Goal: Task Accomplishment & Management: Use online tool/utility

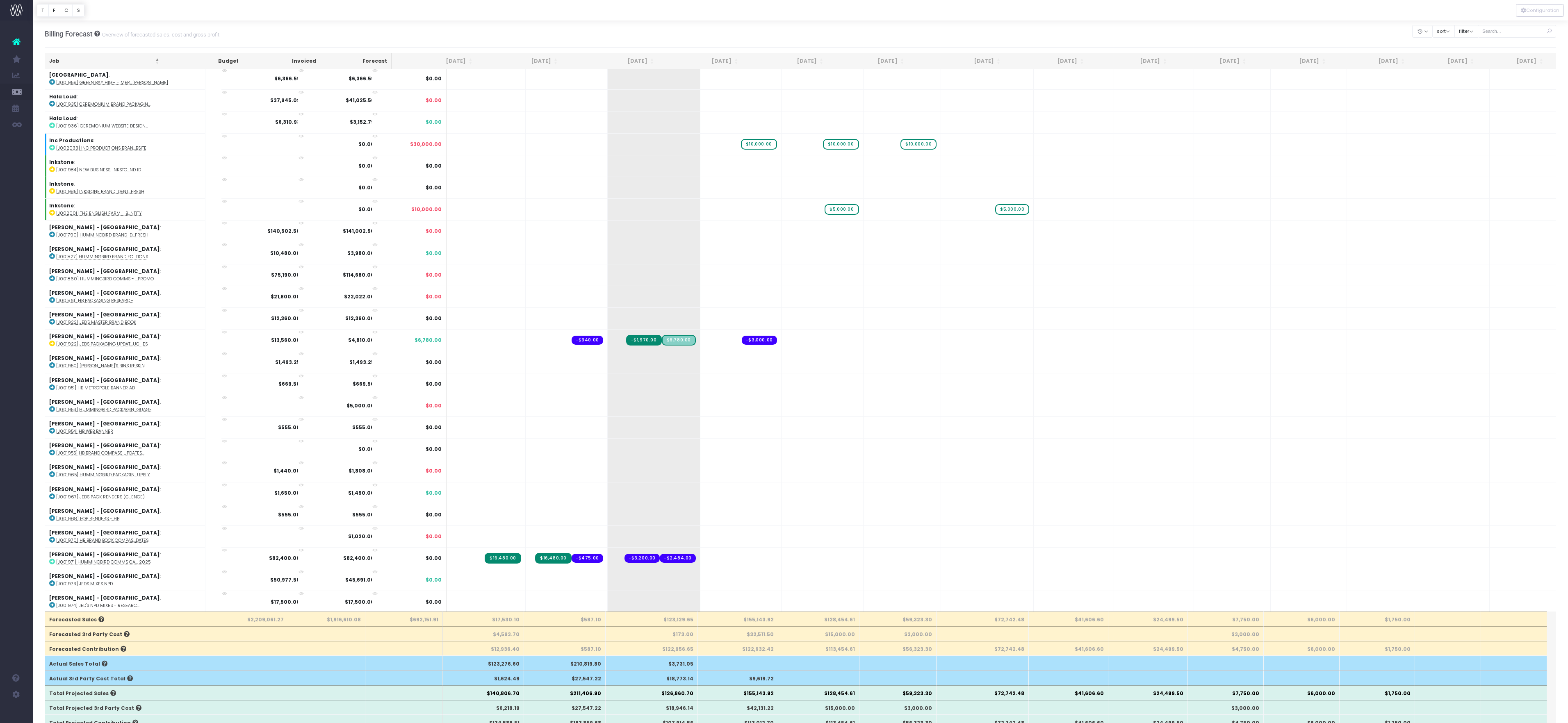
scroll to position [960, 0]
click at [668, 40] on span "$15,000.00" at bounding box center [677, 35] width 36 height 11
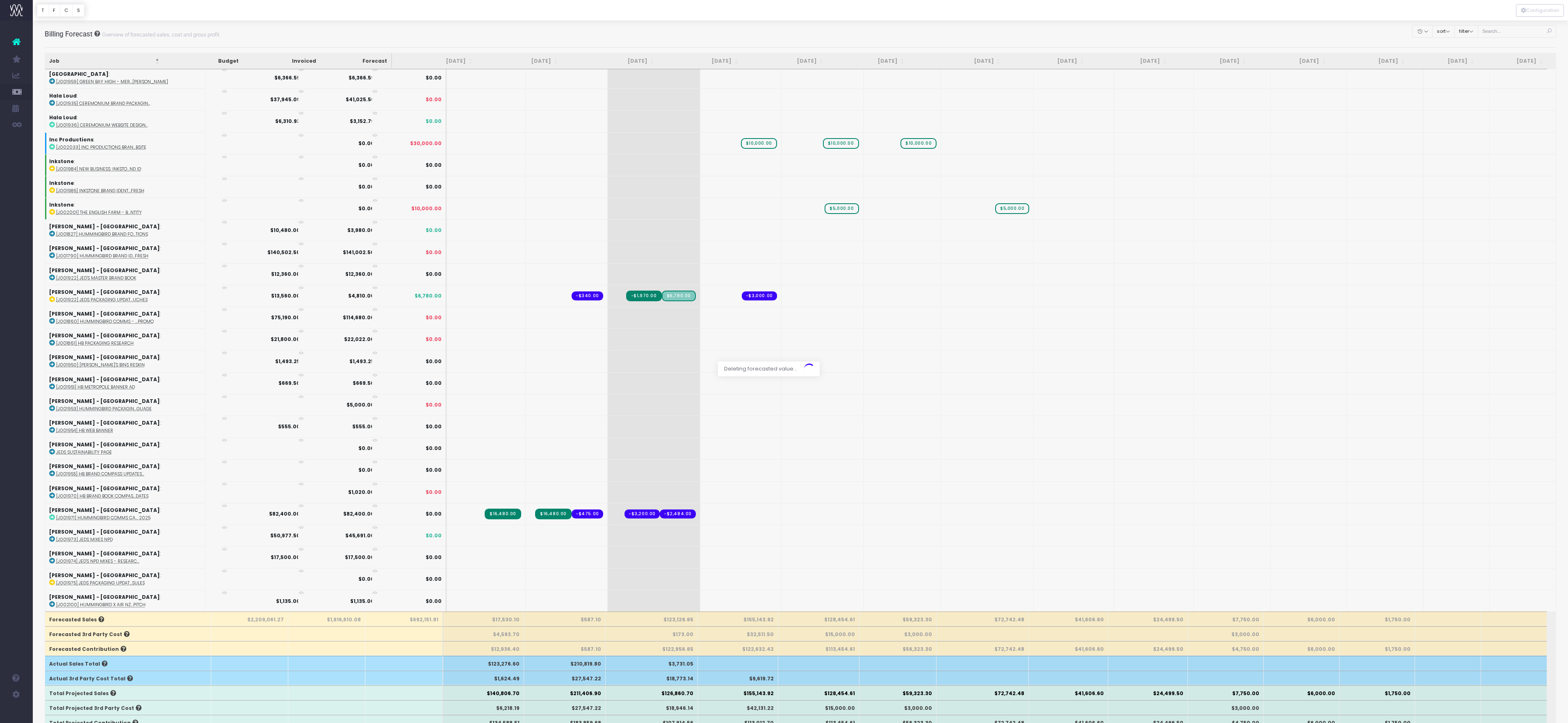
click at [765, 42] on body "Oh my... this is bad. [PERSON_NAME] wasn't able to load this page. Please conta…" at bounding box center [784, 362] width 1568 height 723
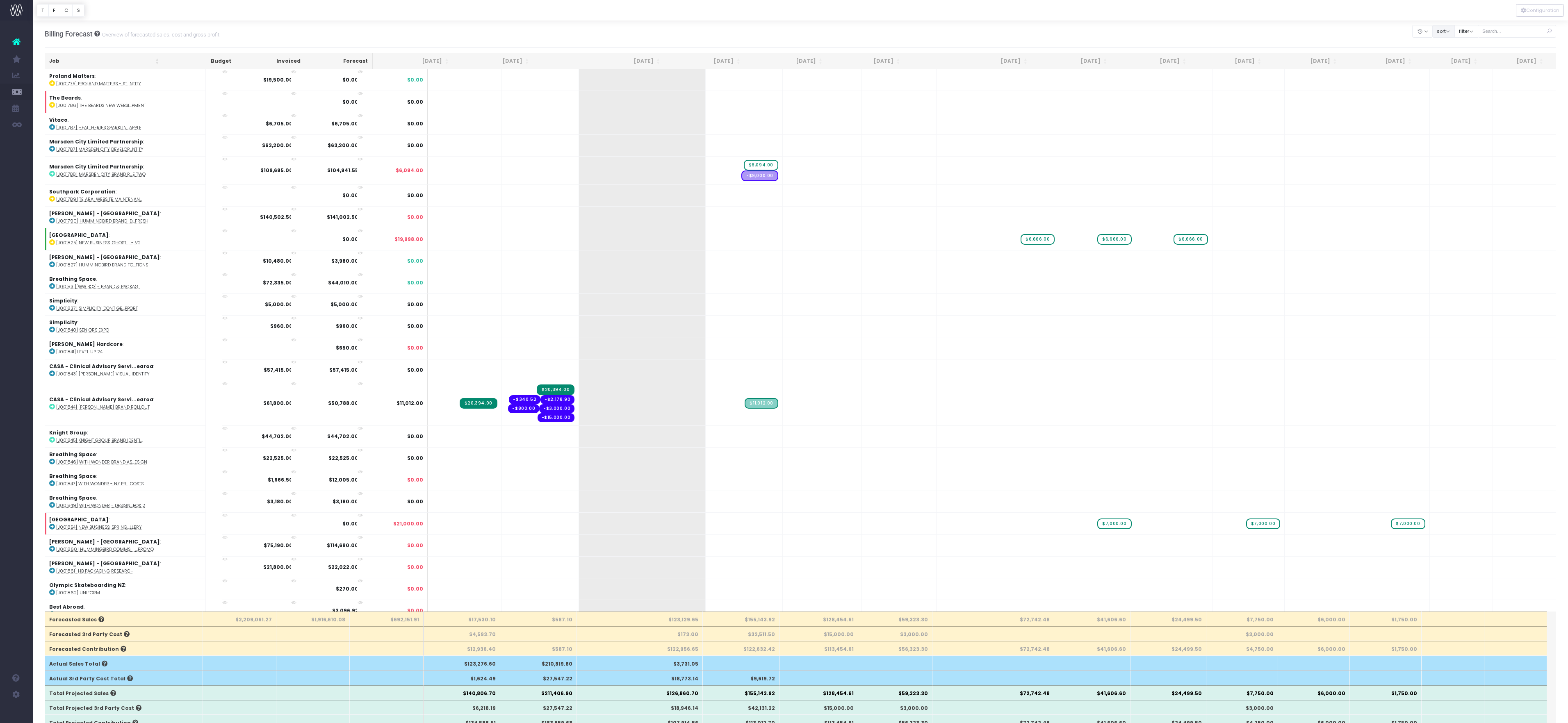
click at [1432, 30] on button "sort" at bounding box center [1443, 31] width 23 height 13
click at [1442, 74] on link "Sort by Client Name Asc" at bounding box center [1474, 67] width 64 height 14
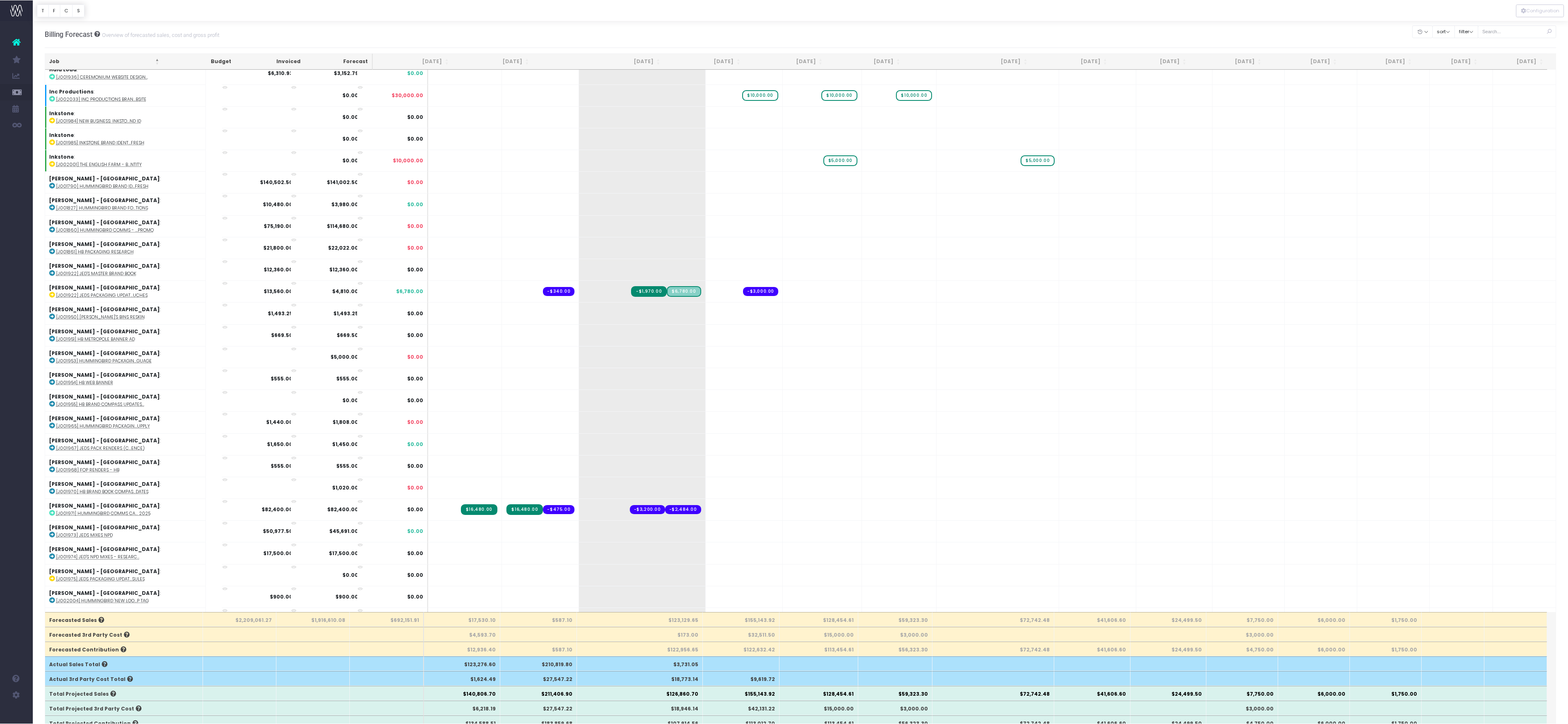
scroll to position [1034, 0]
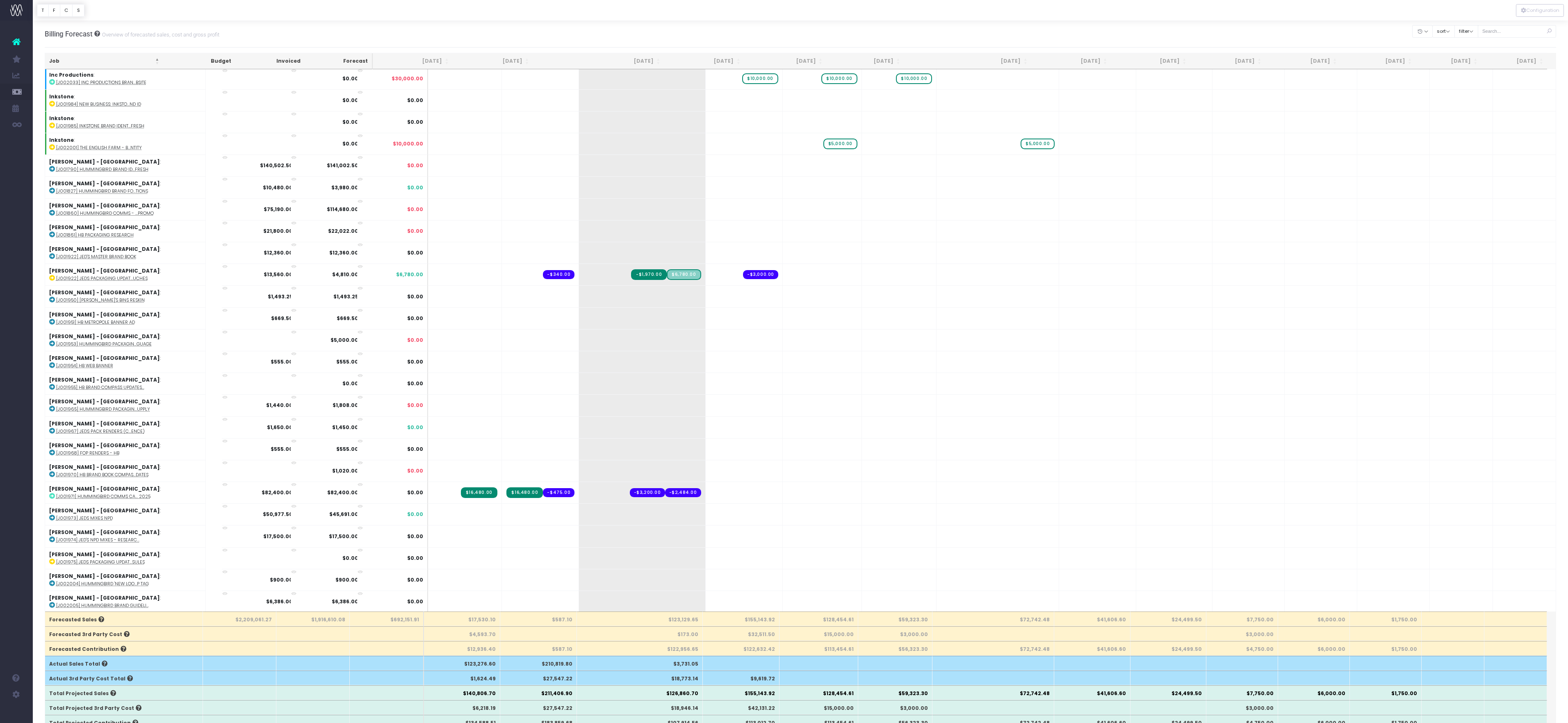
click at [723, 38] on div "Billing Forecast Overview of forecasted sales, cost and gross profit Clear Filt…" at bounding box center [800, 34] width 1512 height 27
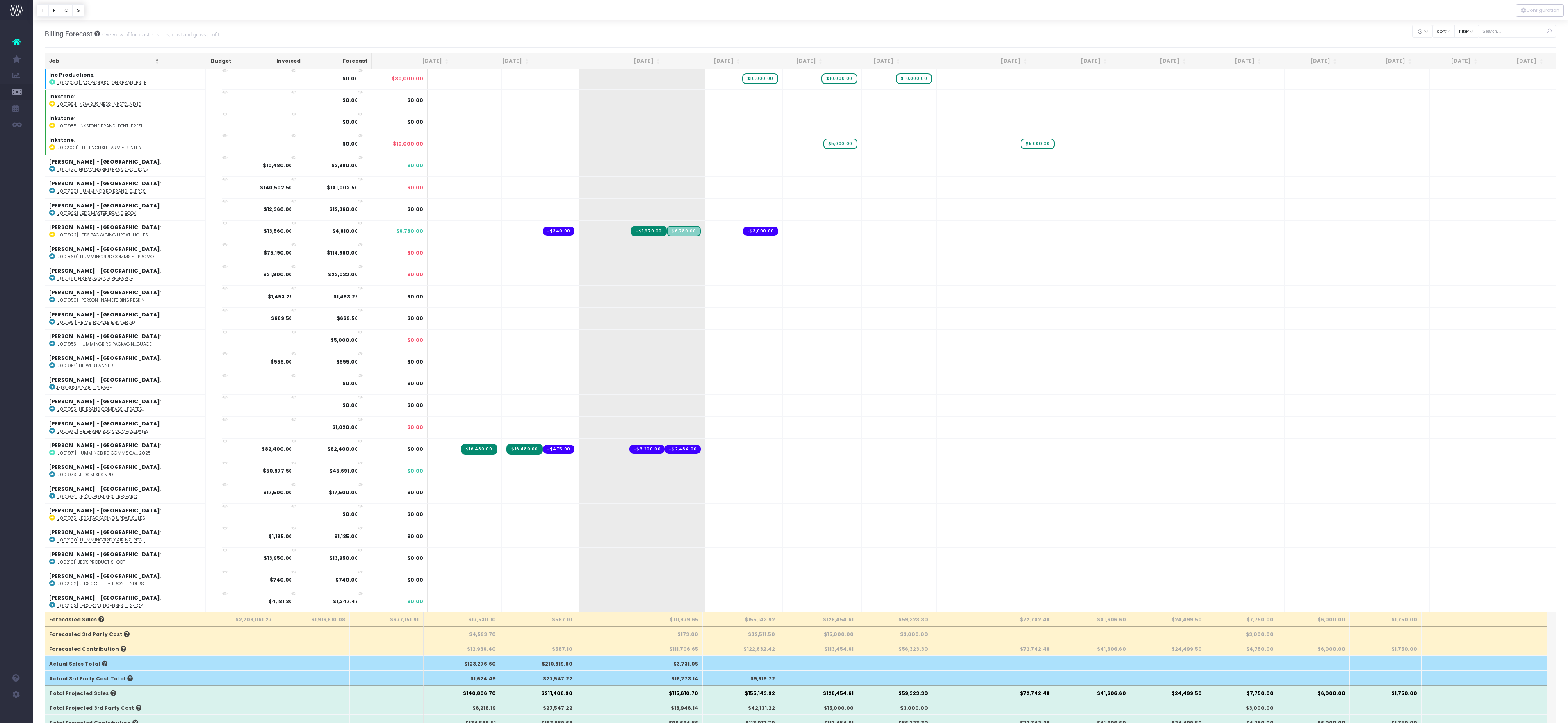
type input "22000"
click at [811, 35] on div "Billing Forecast Overview of forecasted sales, cost and gross profit Clear Filt…" at bounding box center [800, 34] width 1512 height 27
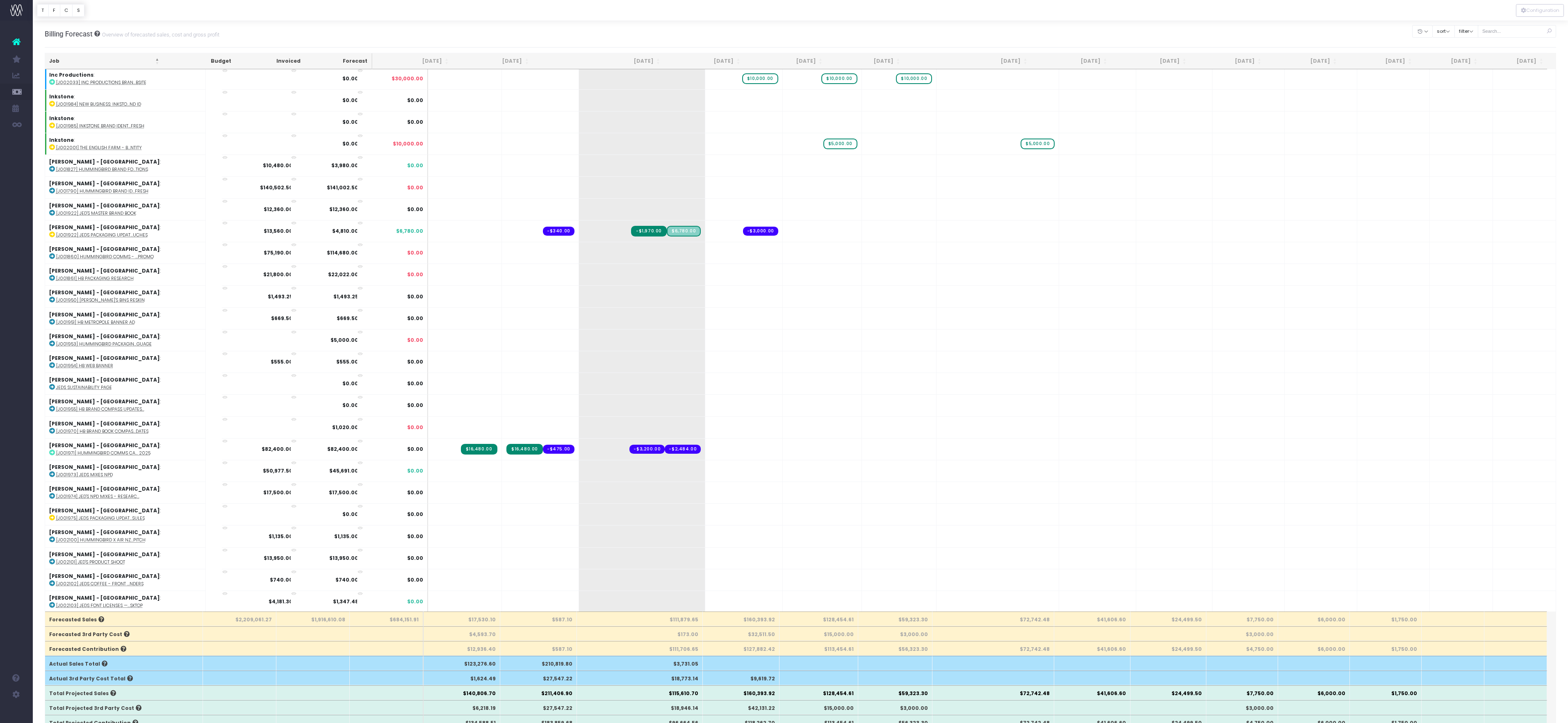
type input "22000"
click at [825, 38] on div "Billing Forecast Overview of forecasted sales, cost and gross profit Clear Filt…" at bounding box center [800, 34] width 1512 height 27
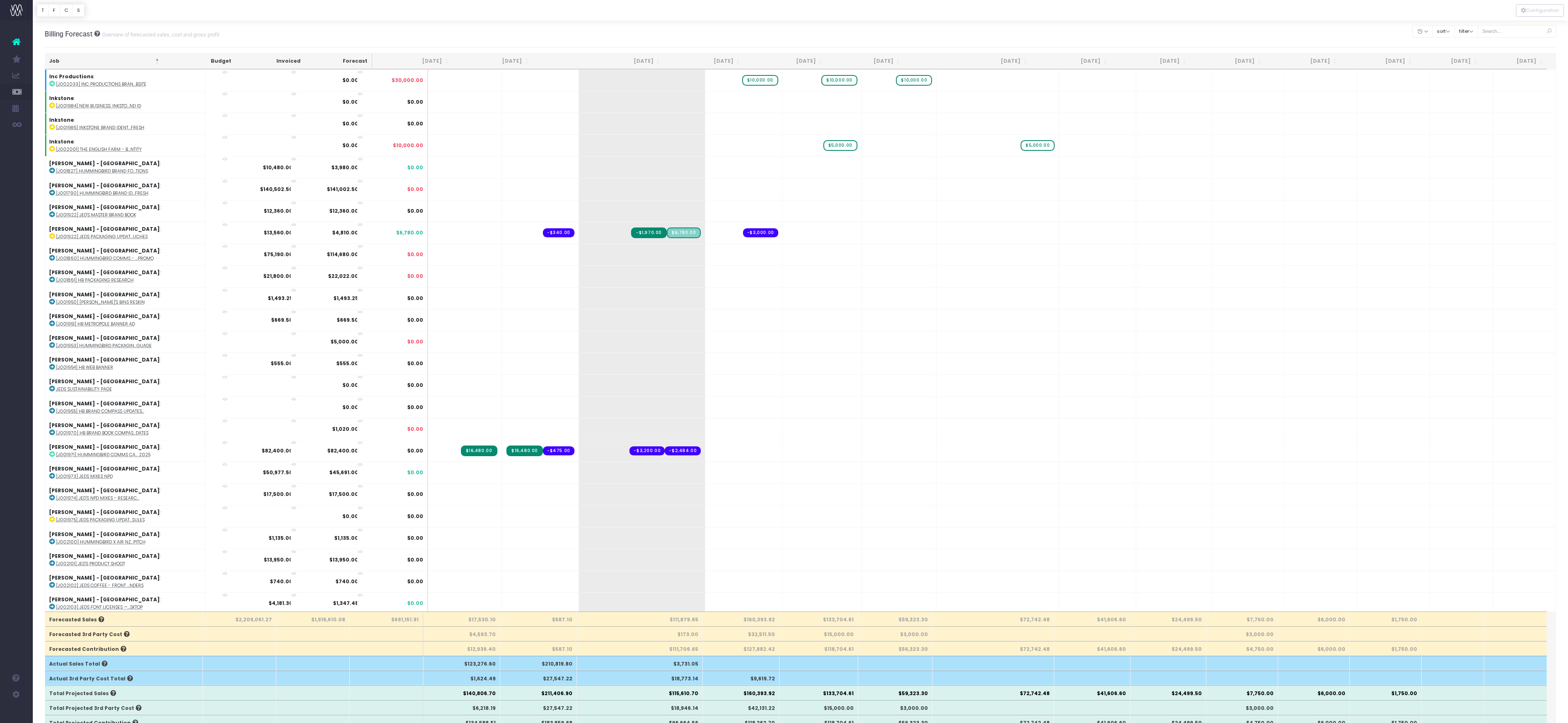
type input "22000"
click at [973, 32] on div "Billing Forecast Overview of forecasted sales, cost and gross profit Clear Filt…" at bounding box center [800, 34] width 1512 height 27
type input "22000"
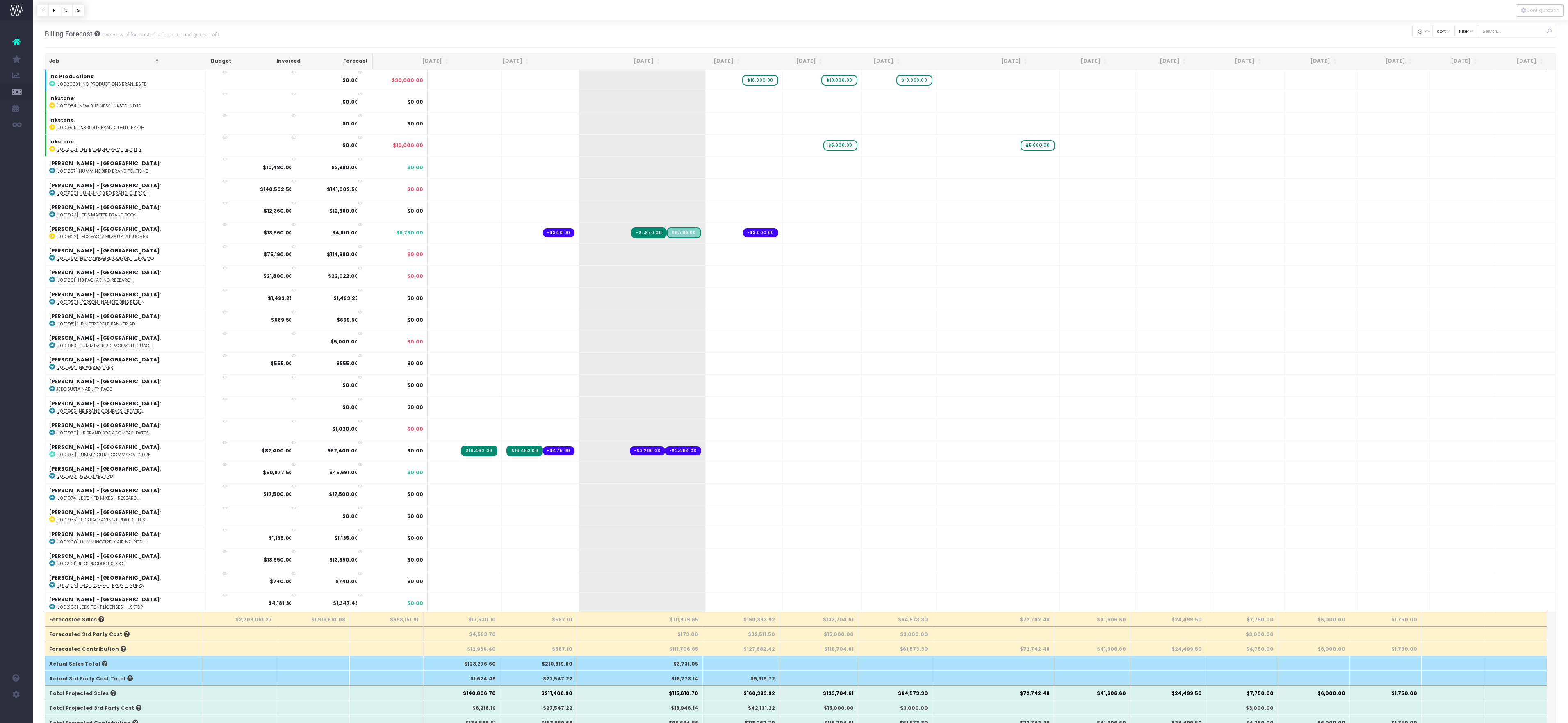
click at [1030, 26] on div "Billing Forecast Overview of forecasted sales, cost and gross profit Clear Filt…" at bounding box center [800, 34] width 1512 height 27
click at [1030, 32] on div "Billing Forecast Overview of forecasted sales, cost and gross profit Clear Filt…" at bounding box center [800, 34] width 1512 height 27
type input "22000"
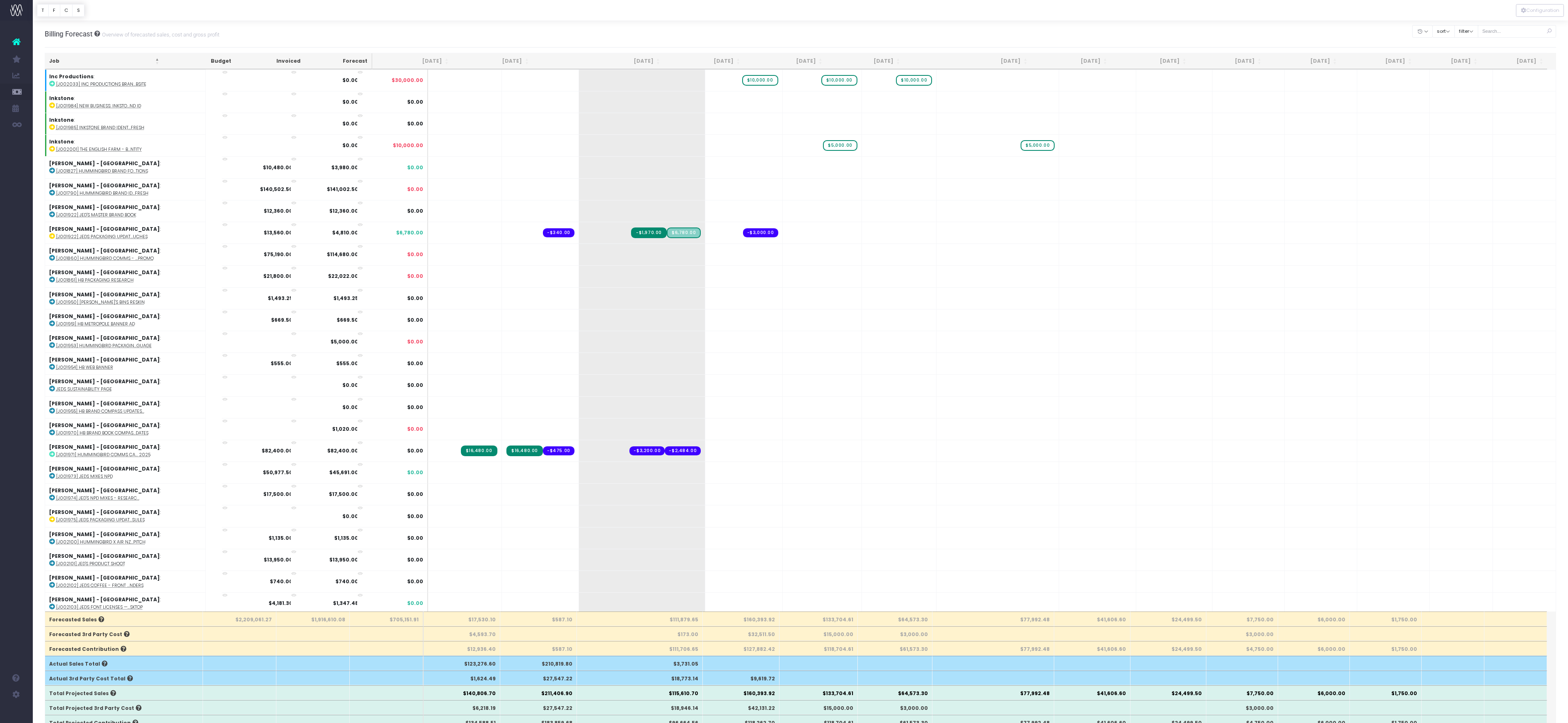
click at [1115, 36] on div "Billing Forecast Overview of forecasted sales, cost and gross profit Clear Filt…" at bounding box center [800, 34] width 1512 height 27
type input "22000"
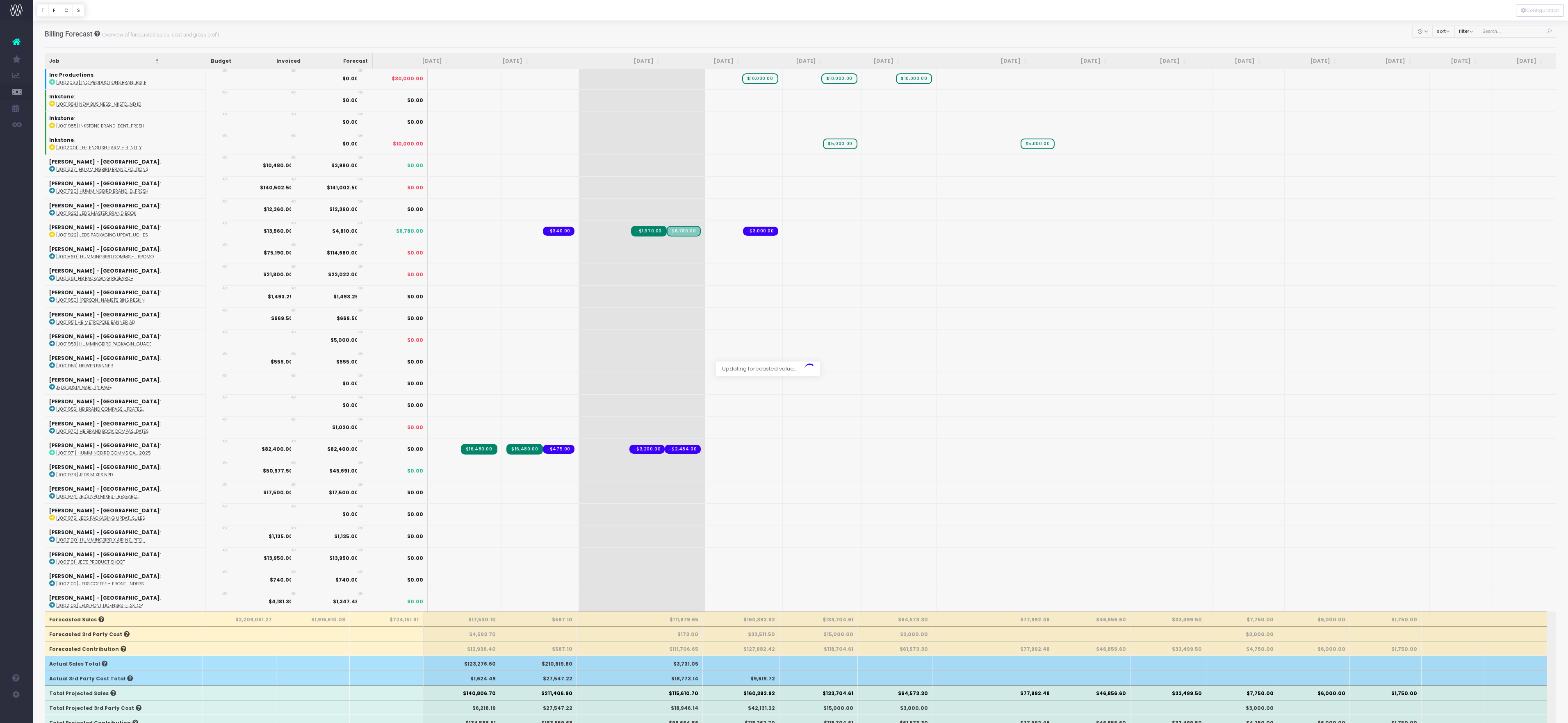
click at [1155, 46] on body "Oh my... this is bad. [PERSON_NAME] wasn't able to load this page. Please conta…" at bounding box center [784, 362] width 1568 height 723
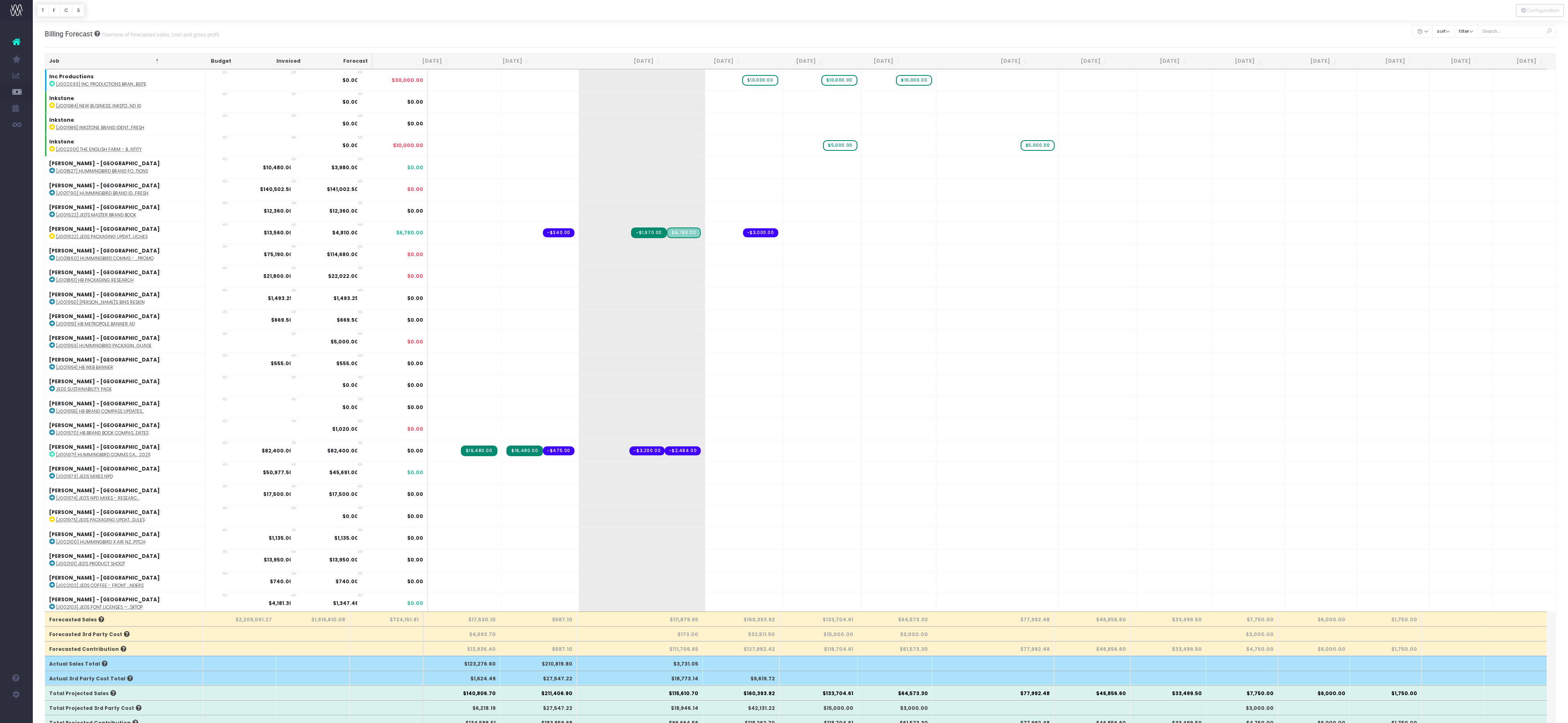
type input "22000"
click at [1205, 40] on body "Oh my... this is bad. [PERSON_NAME] wasn't able to load this page. Please conta…" at bounding box center [784, 362] width 1568 height 723
type input "22000"
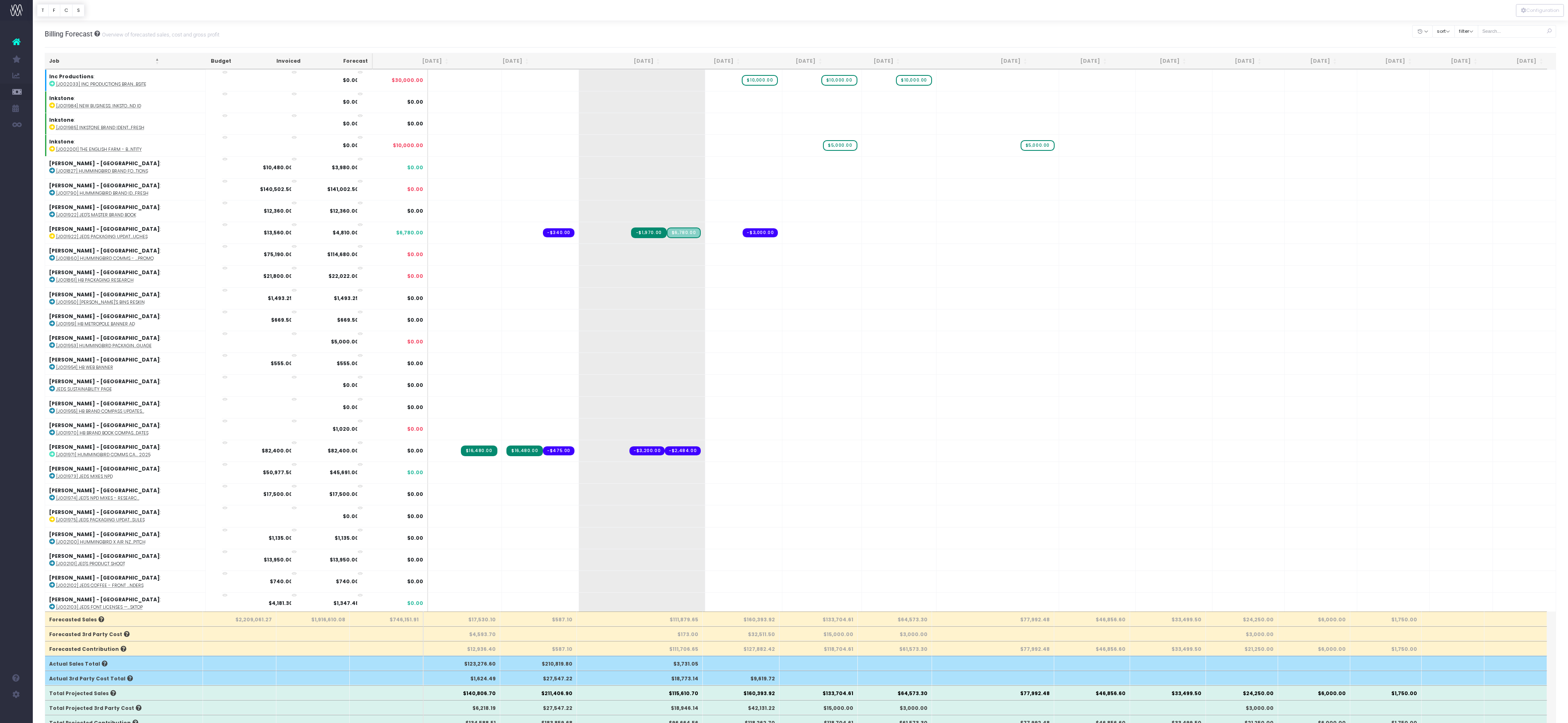
click at [1236, 31] on body "Oh my... this is bad. [PERSON_NAME] wasn't able to load this page. Please conta…" at bounding box center [784, 362] width 1568 height 723
type input "22000"
click at [1164, 37] on body "Oh my... this is bad. [PERSON_NAME] wasn't able to load this page. Please conta…" at bounding box center [784, 362] width 1568 height 723
